Goal: Task Accomplishment & Management: Complete application form

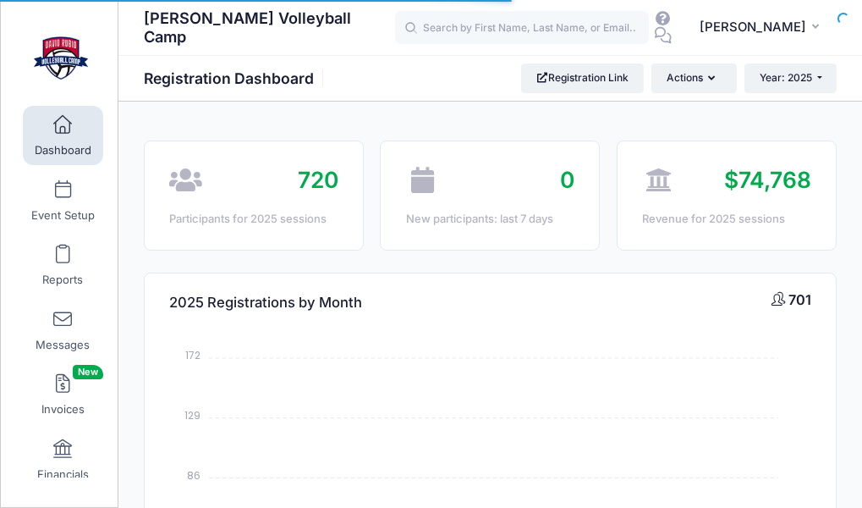
select select
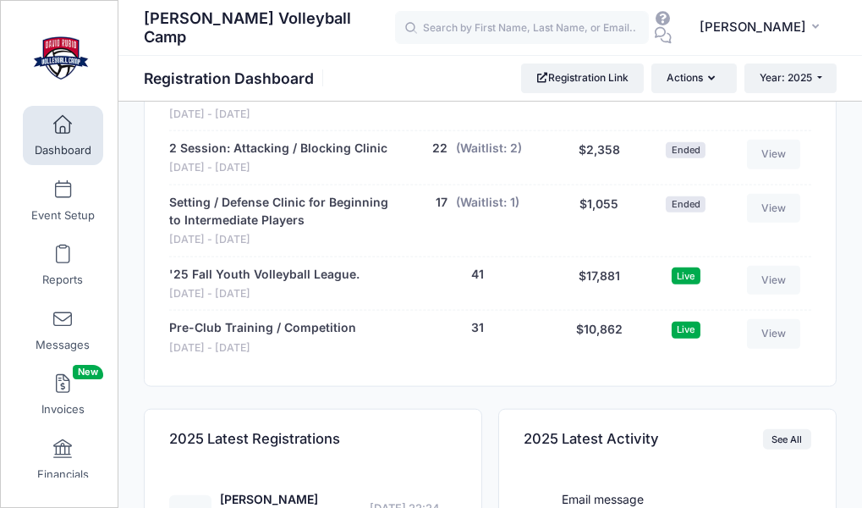
scroll to position [2953, 0]
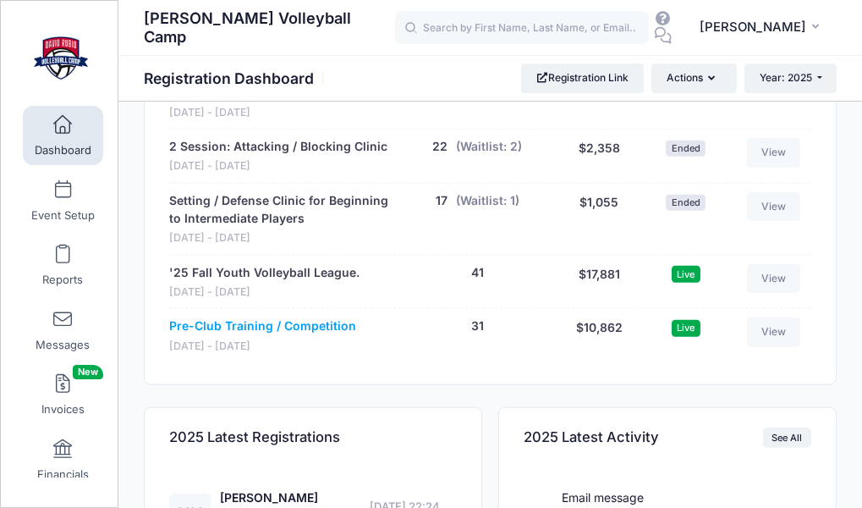
click at [271, 317] on link "Pre-Club Training / Competition" at bounding box center [262, 326] width 187 height 18
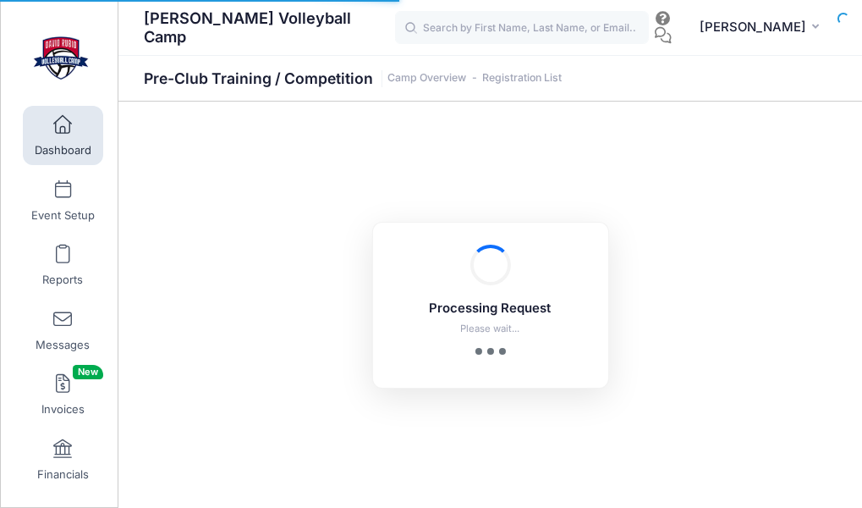
select select "10"
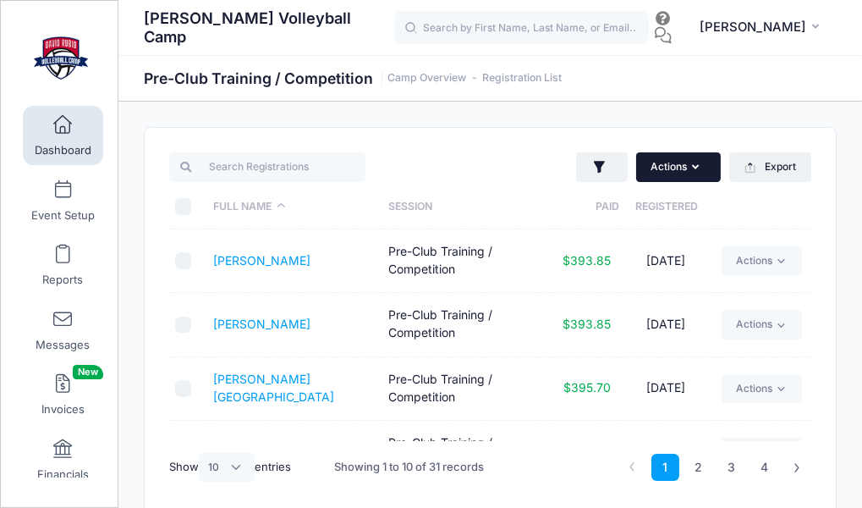
click at [673, 173] on button "Actions" at bounding box center [678, 166] width 85 height 29
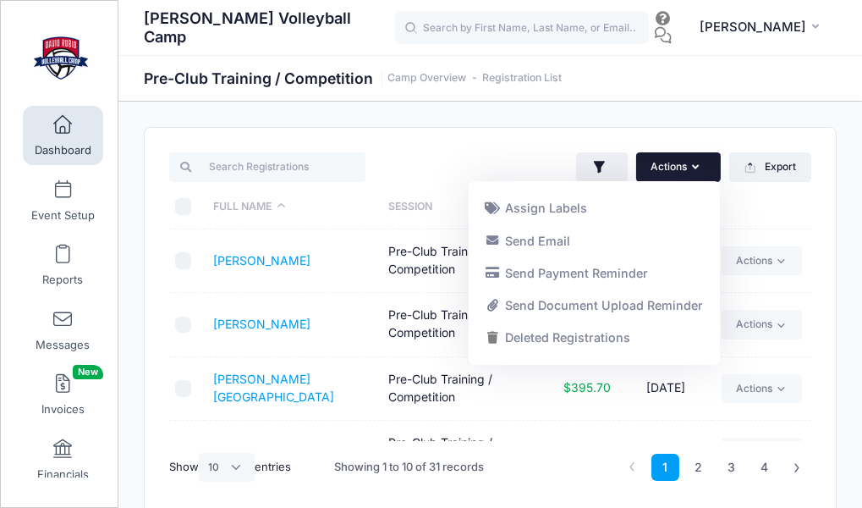
click at [470, 149] on div "Actions Assign Labels Send Email Send Payment Reminder Send Document Upload Rem…" at bounding box center [490, 322] width 691 height 388
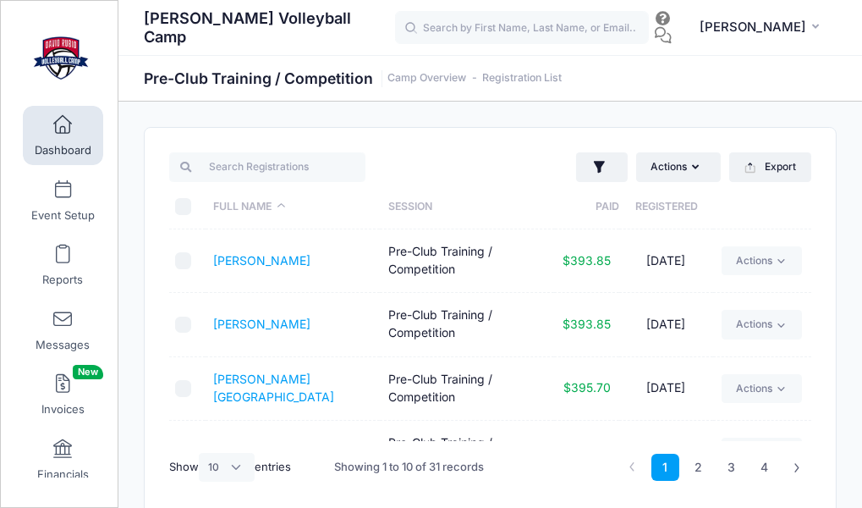
click at [80, 126] on link "Dashboard" at bounding box center [63, 135] width 80 height 59
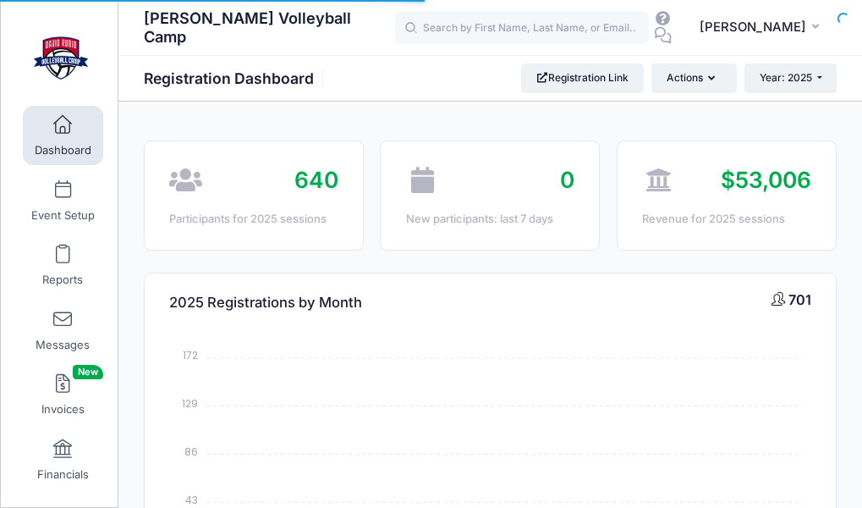
select select
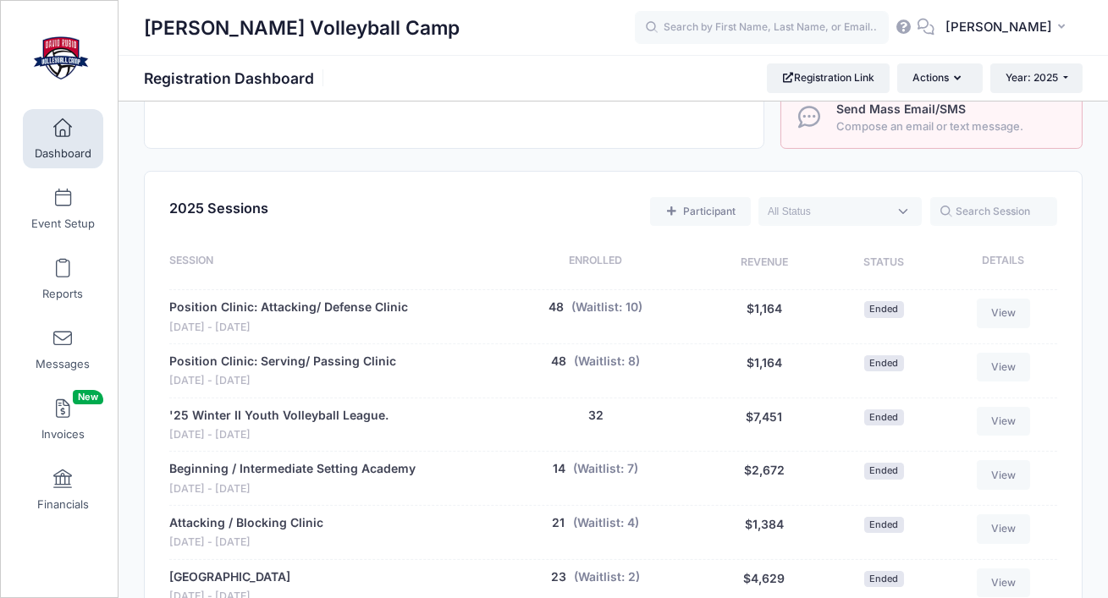
scroll to position [636, 0]
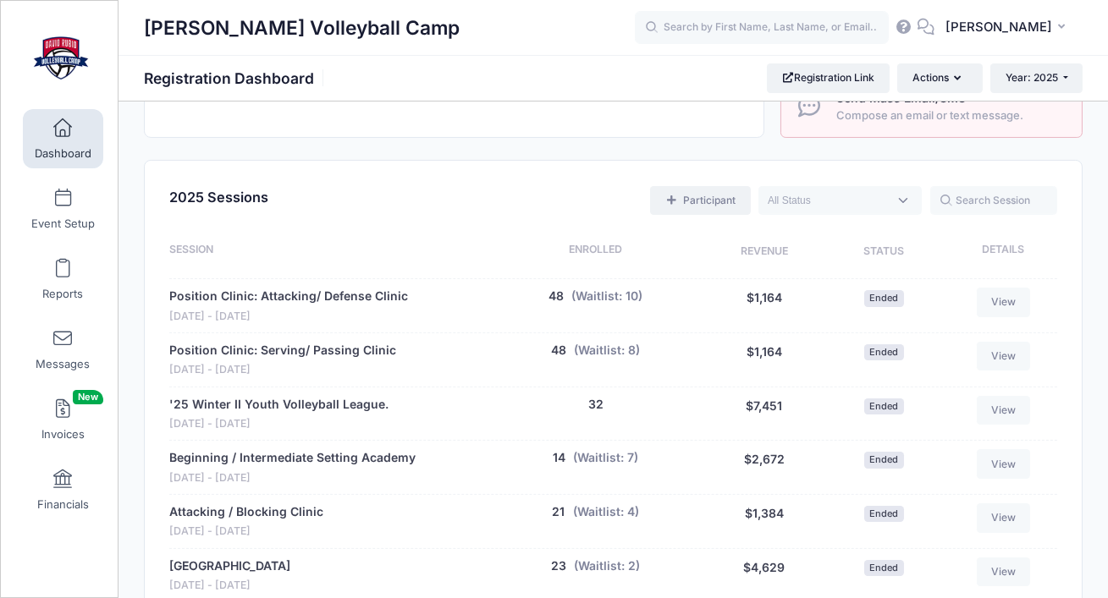
click at [707, 186] on link "Participant" at bounding box center [700, 200] width 100 height 29
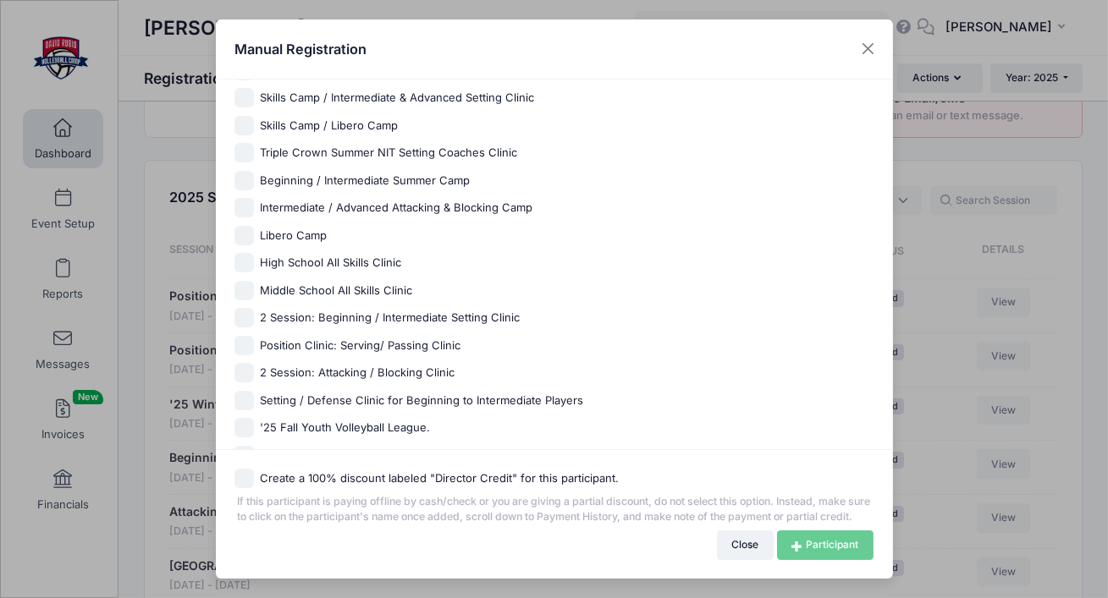
scroll to position [641, 0]
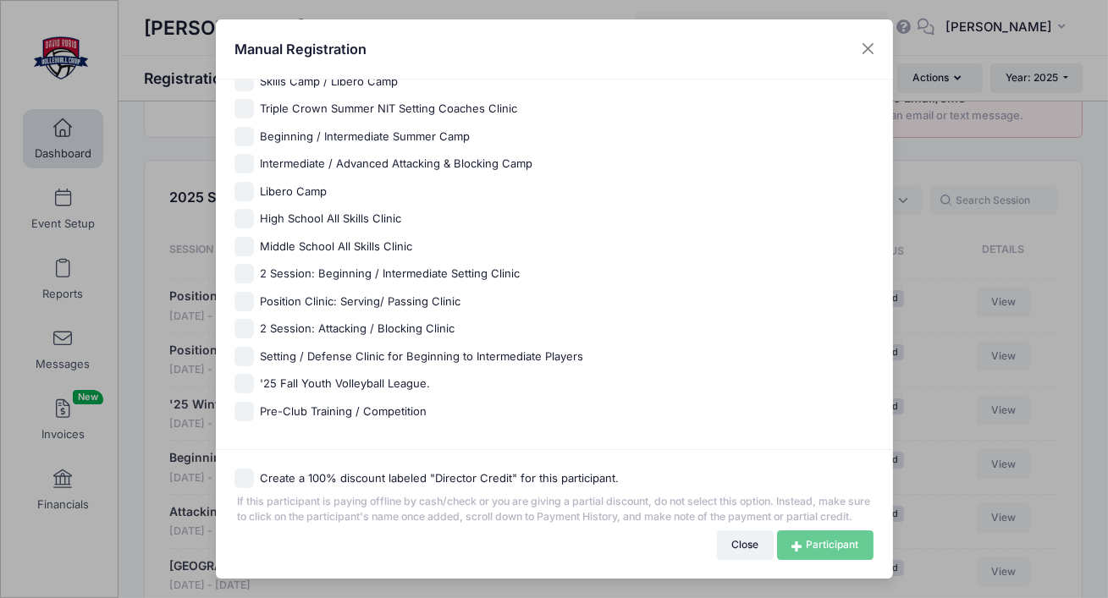
click at [249, 402] on input "Pre-Club Training / Competition" at bounding box center [243, 411] width 19 height 19
checkbox input "true"
click at [791, 507] on icon at bounding box center [798, 547] width 15 height 0
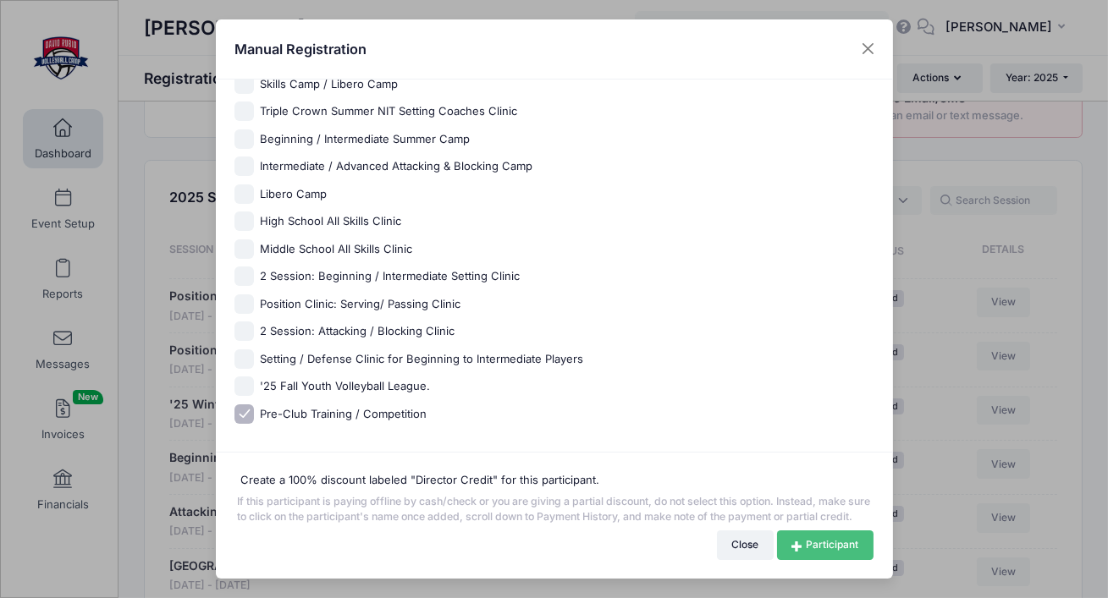
scroll to position [638, 0]
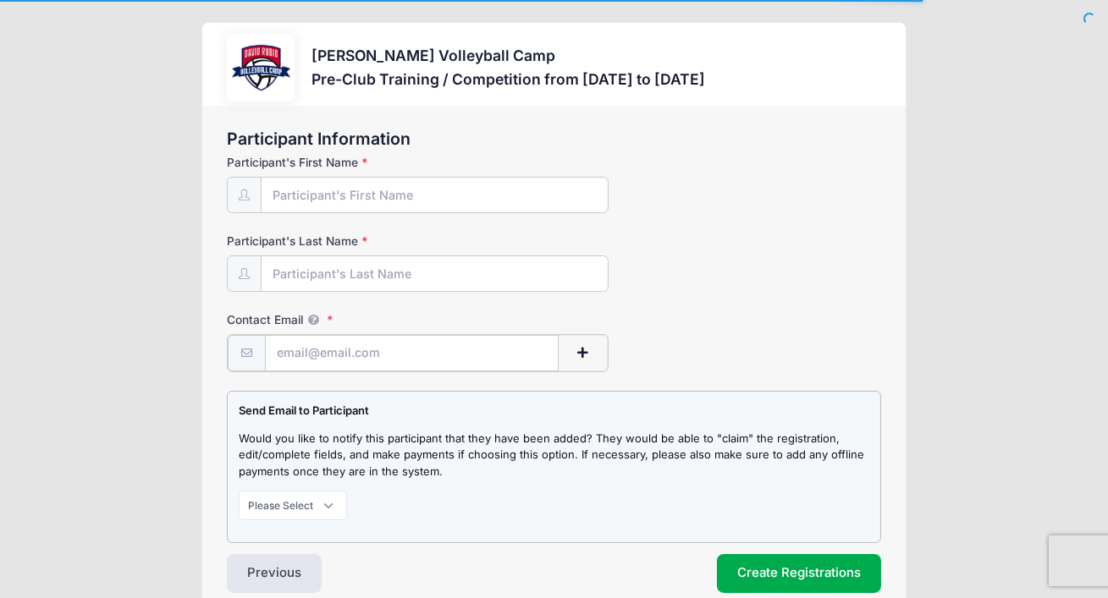
click at [401, 343] on input "Contact Email" at bounding box center [412, 353] width 294 height 36
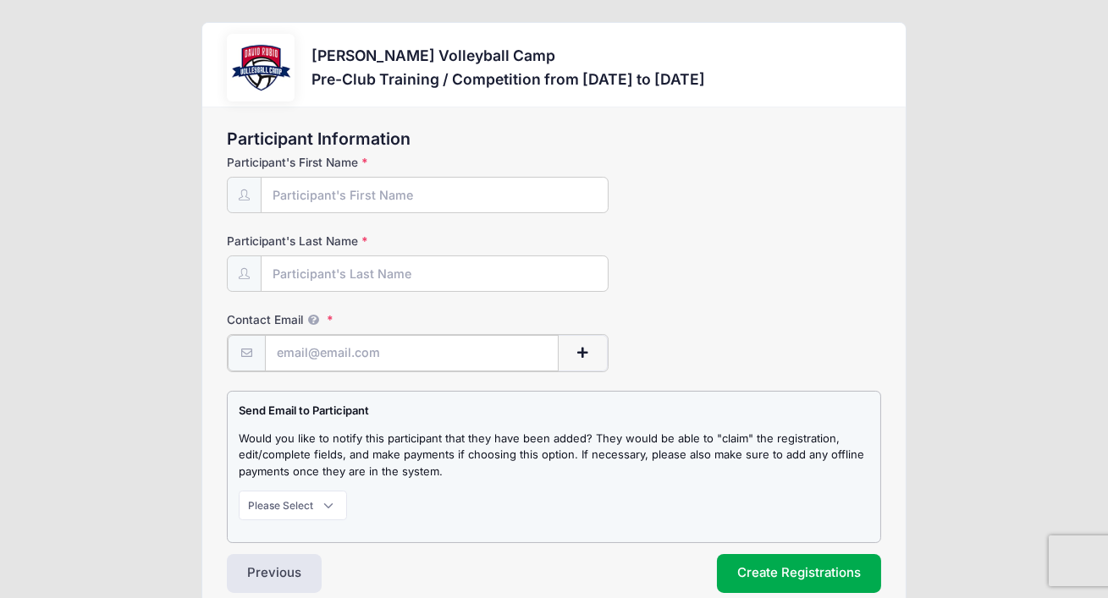
paste input "Gaytan.jessica@hotmail.com"
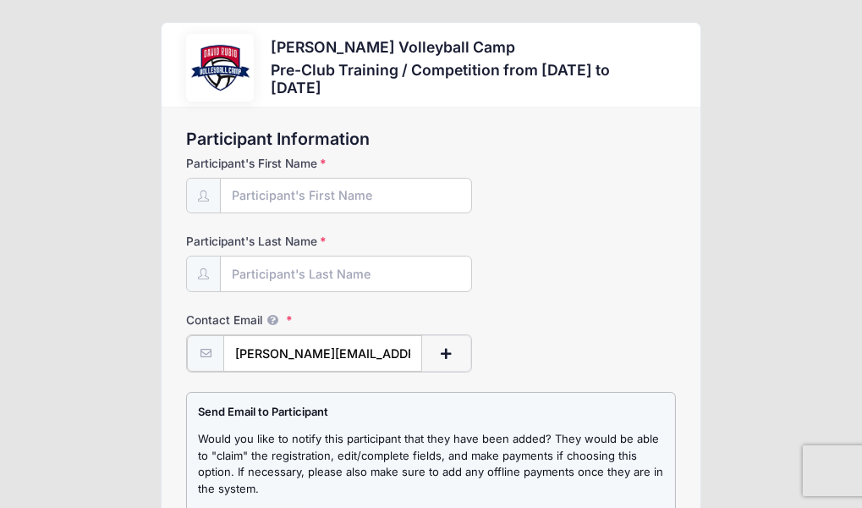
type input "Gaytan.jessica@hotmail.com"
click at [319, 195] on input "Participant's First Name" at bounding box center [346, 197] width 250 height 36
type input "Vivian"
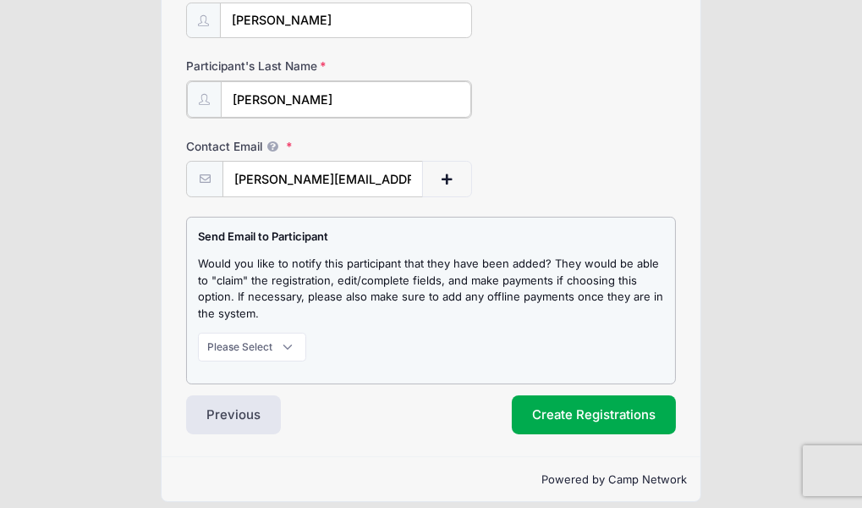
scroll to position [190, 0]
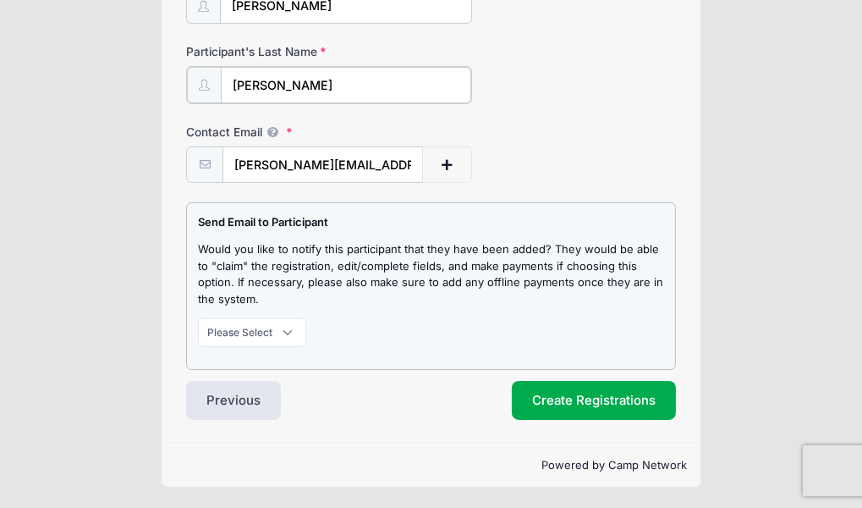
type input "Gaytan"
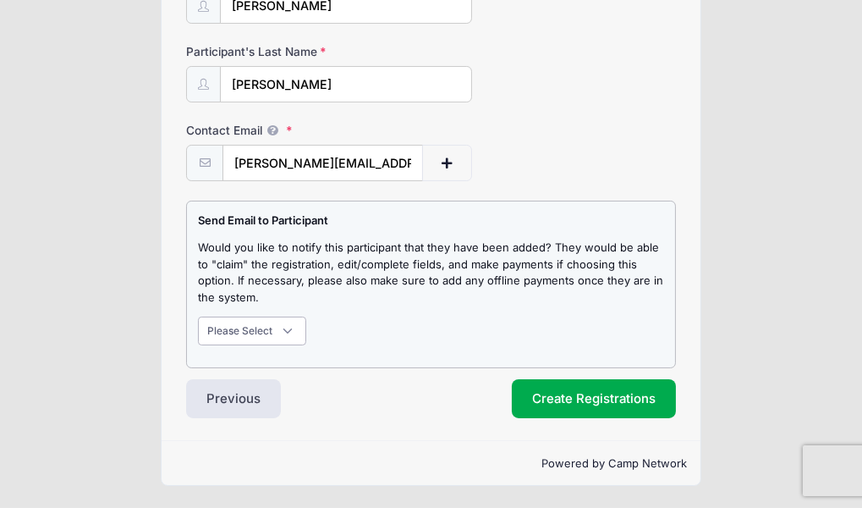
click at [291, 330] on select "Please Select Don't Notify Notify" at bounding box center [252, 330] width 108 height 29
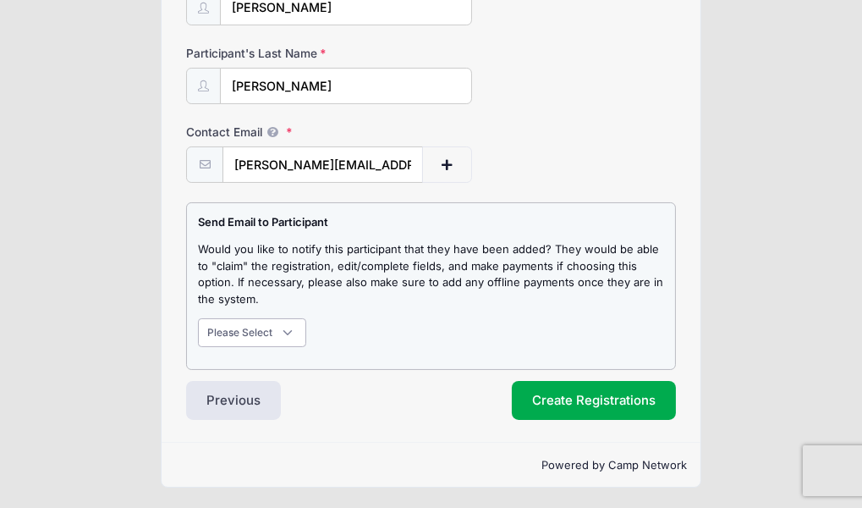
select select "1"
click at [198, 318] on select "Please Select Don't Notify Notify" at bounding box center [252, 332] width 108 height 29
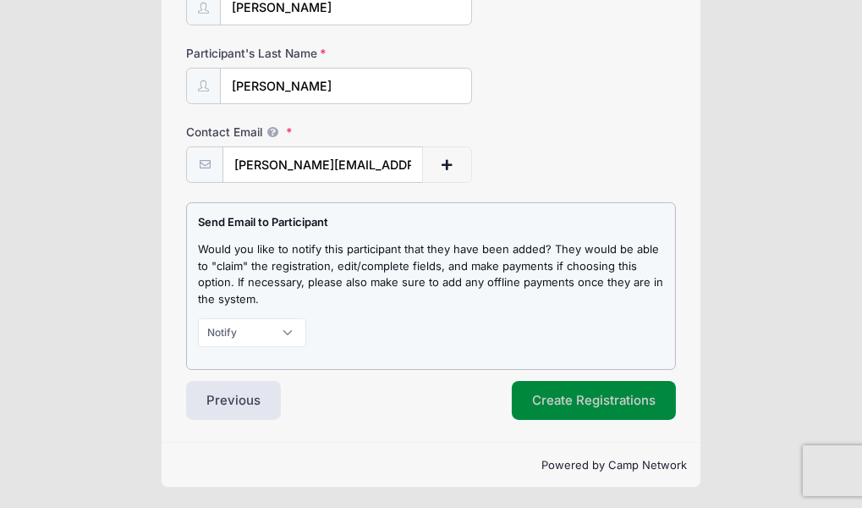
click at [599, 396] on button "Create Registrations" at bounding box center [594, 400] width 164 height 39
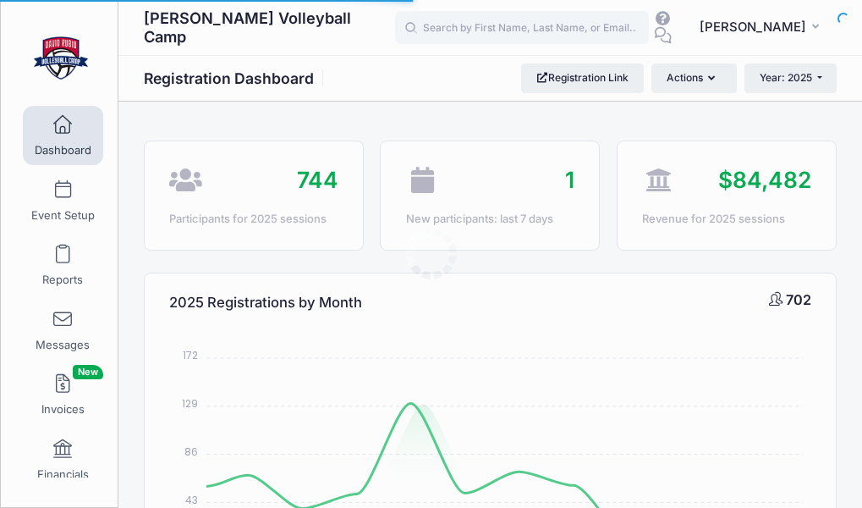
select select
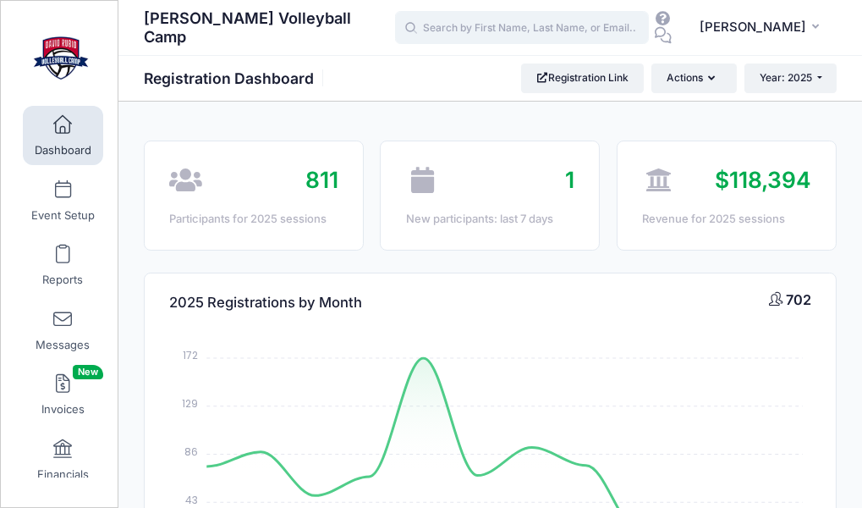
click at [565, 24] on input "text" at bounding box center [522, 28] width 254 height 34
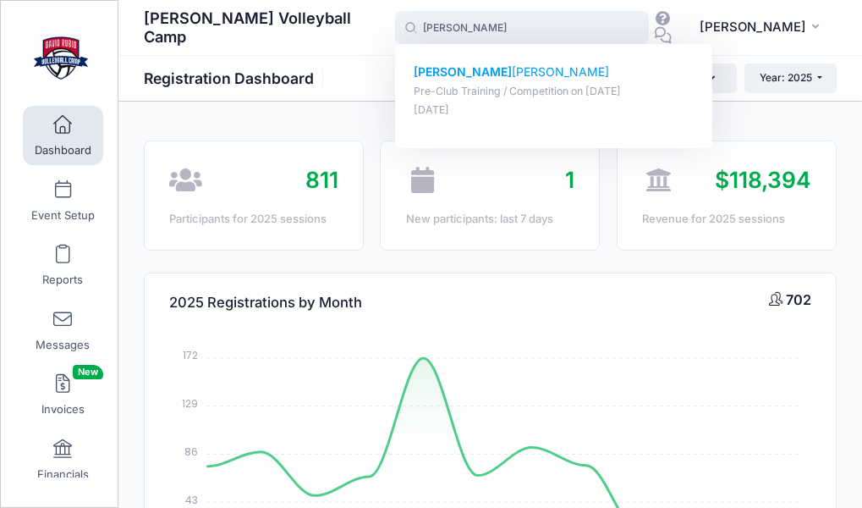
click at [470, 78] on p "Vivian Gaytan" at bounding box center [553, 72] width 279 height 18
type input "Vivian Gaytan (Pre-Club Training / Competition, Sep-22, 2025)"
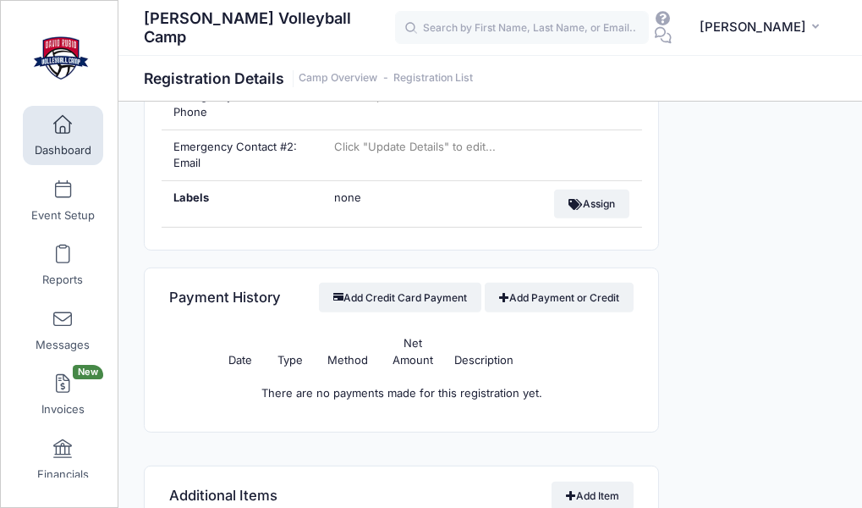
scroll to position [1143, 0]
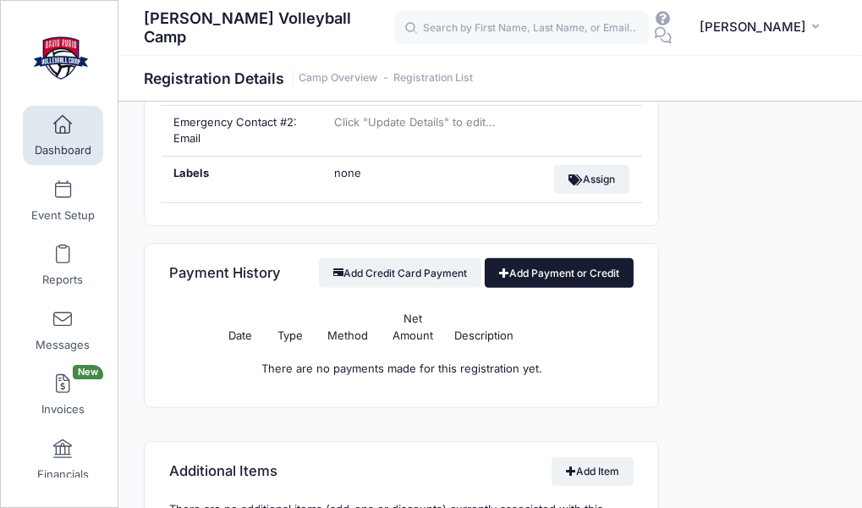
click at [524, 266] on link "Add Payment or Credit" at bounding box center [560, 272] width 150 height 29
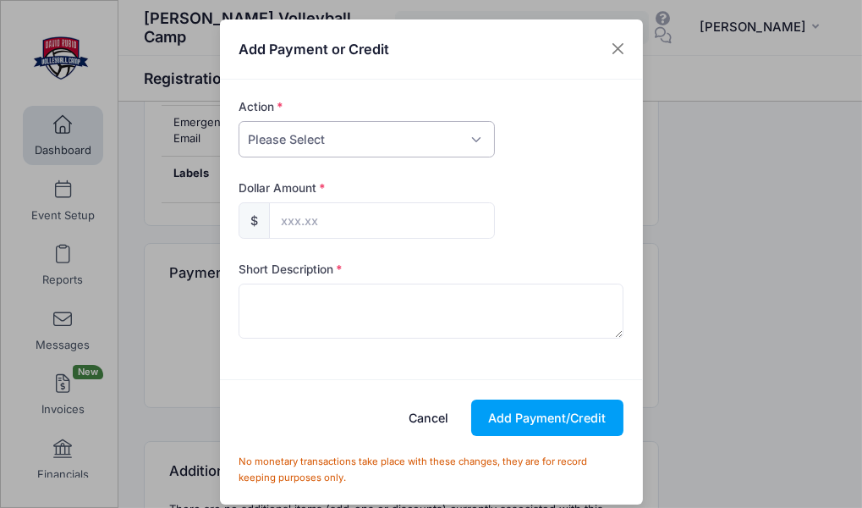
click at [396, 141] on select "Please Select Payment Credit Refund (Offline)" at bounding box center [367, 139] width 256 height 36
click at [338, 146] on select "Please Select Payment Credit Refund (Offline)" at bounding box center [367, 139] width 256 height 36
select select "credit"
click at [239, 121] on select "Please Select Payment Credit Refund (Offline)" at bounding box center [367, 139] width 256 height 36
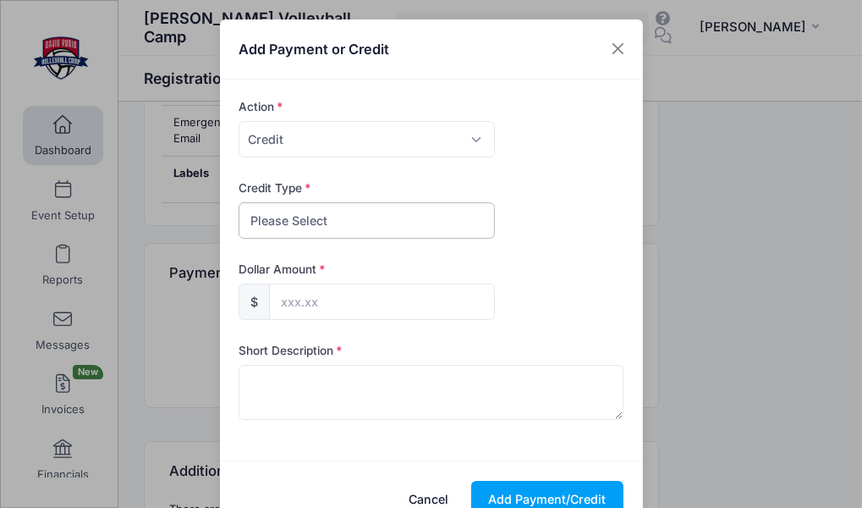
click at [343, 219] on select "Please Select Discount Scholarship Other" at bounding box center [367, 220] width 256 height 36
select select "other"
click at [239, 202] on select "Please Select Discount Scholarship Other" at bounding box center [367, 220] width 256 height 36
click at [348, 312] on input "text" at bounding box center [382, 301] width 226 height 36
type input "125.00"
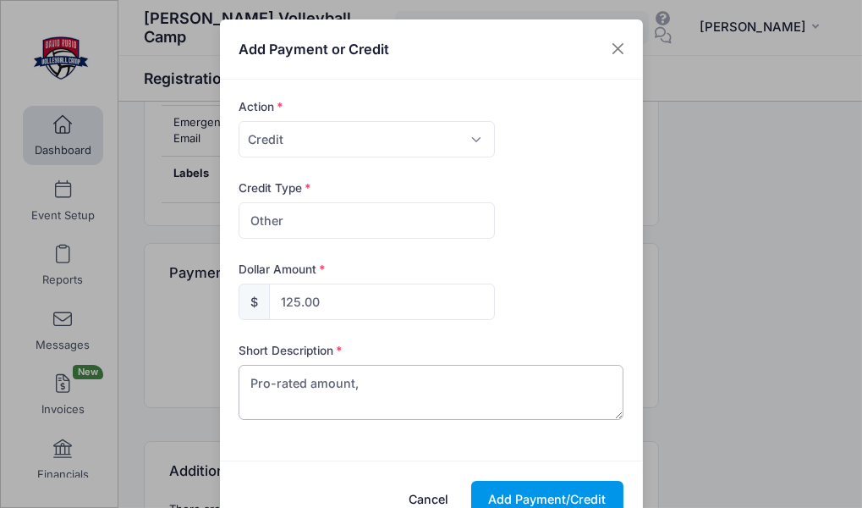
type textarea "Pro-rated amount,"
click at [542, 487] on button "Add Payment/Credit" at bounding box center [547, 499] width 152 height 36
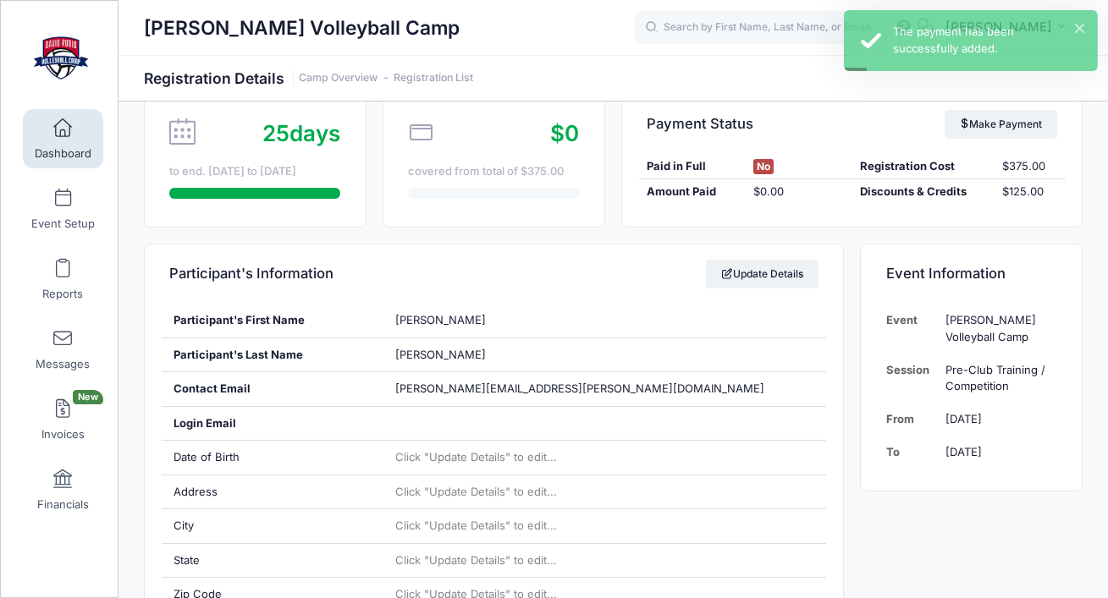
scroll to position [0, 0]
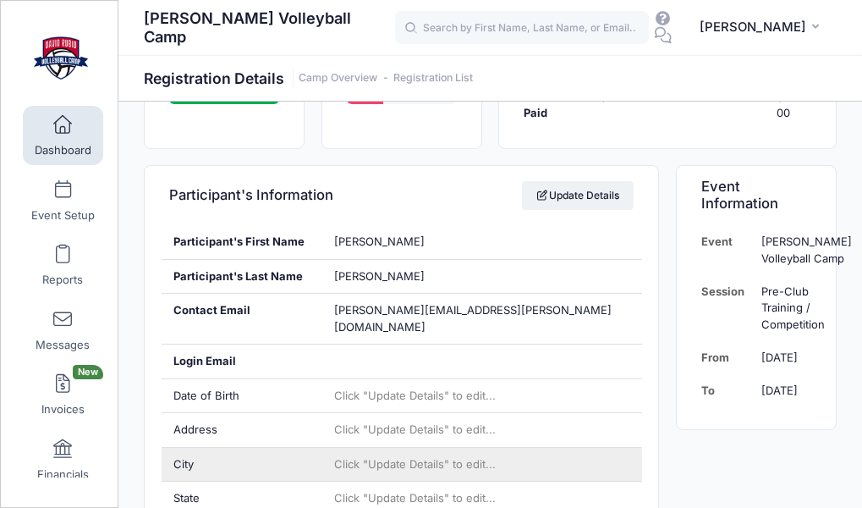
scroll to position [281, 0]
